Goal: Entertainment & Leisure: Consume media (video, audio)

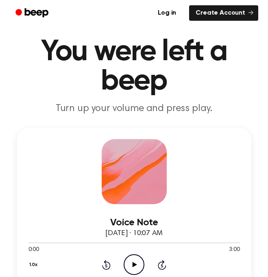
scroll to position [65, 0]
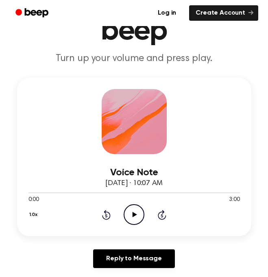
click at [133, 206] on icon "Play Audio" at bounding box center [133, 214] width 21 height 21
click at [133, 206] on icon "Pause Audio" at bounding box center [133, 214] width 21 height 21
click at [133, 218] on icon "Play Audio" at bounding box center [133, 214] width 21 height 21
click at [29, 193] on div at bounding box center [133, 192] width 211 height 6
click at [145, 209] on div "1.0x Rewind 5 seconds Play Audio Skip 5 seconds" at bounding box center [133, 214] width 211 height 21
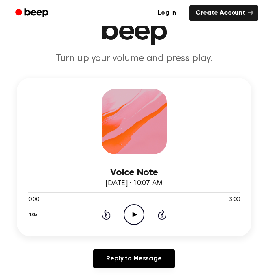
click at [139, 208] on icon "Play Audio" at bounding box center [133, 214] width 21 height 21
click at [139, 208] on icon "Pause Audio" at bounding box center [133, 214] width 21 height 21
click at [139, 208] on icon "Play Audio" at bounding box center [133, 214] width 21 height 21
click at [133, 214] on icon at bounding box center [134, 214] width 4 height 5
click at [129, 209] on icon "Play Audio" at bounding box center [133, 214] width 21 height 21
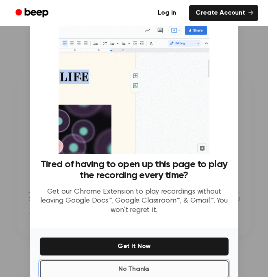
click at [160, 265] on button "No Thanks" at bounding box center [134, 269] width 188 height 18
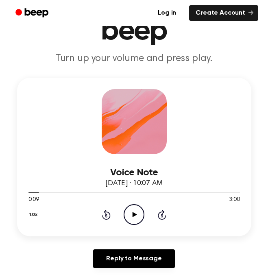
click at [130, 223] on icon "Play Audio" at bounding box center [133, 214] width 21 height 21
click at [129, 211] on icon "Pause Audio" at bounding box center [133, 214] width 21 height 21
click at [136, 213] on icon "Play Audio" at bounding box center [133, 214] width 21 height 21
click at [138, 205] on circle at bounding box center [134, 214] width 20 height 20
click at [132, 215] on icon "Play Audio" at bounding box center [133, 214] width 21 height 21
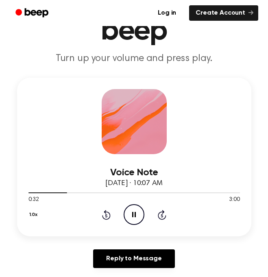
click at [132, 215] on icon "Pause Audio" at bounding box center [133, 214] width 21 height 21
